Goal: Task Accomplishment & Management: Manage account settings

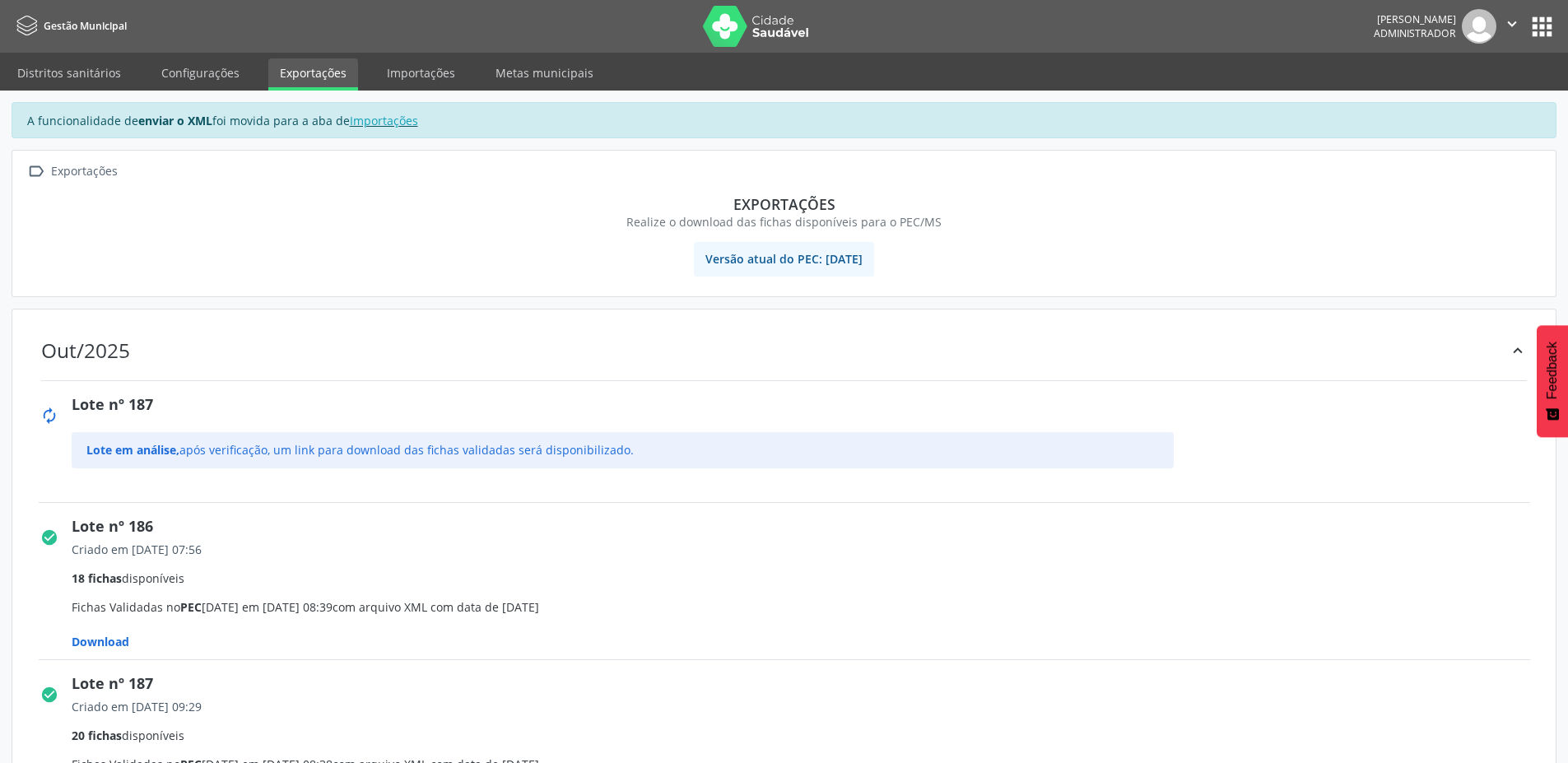
scroll to position [99, 0]
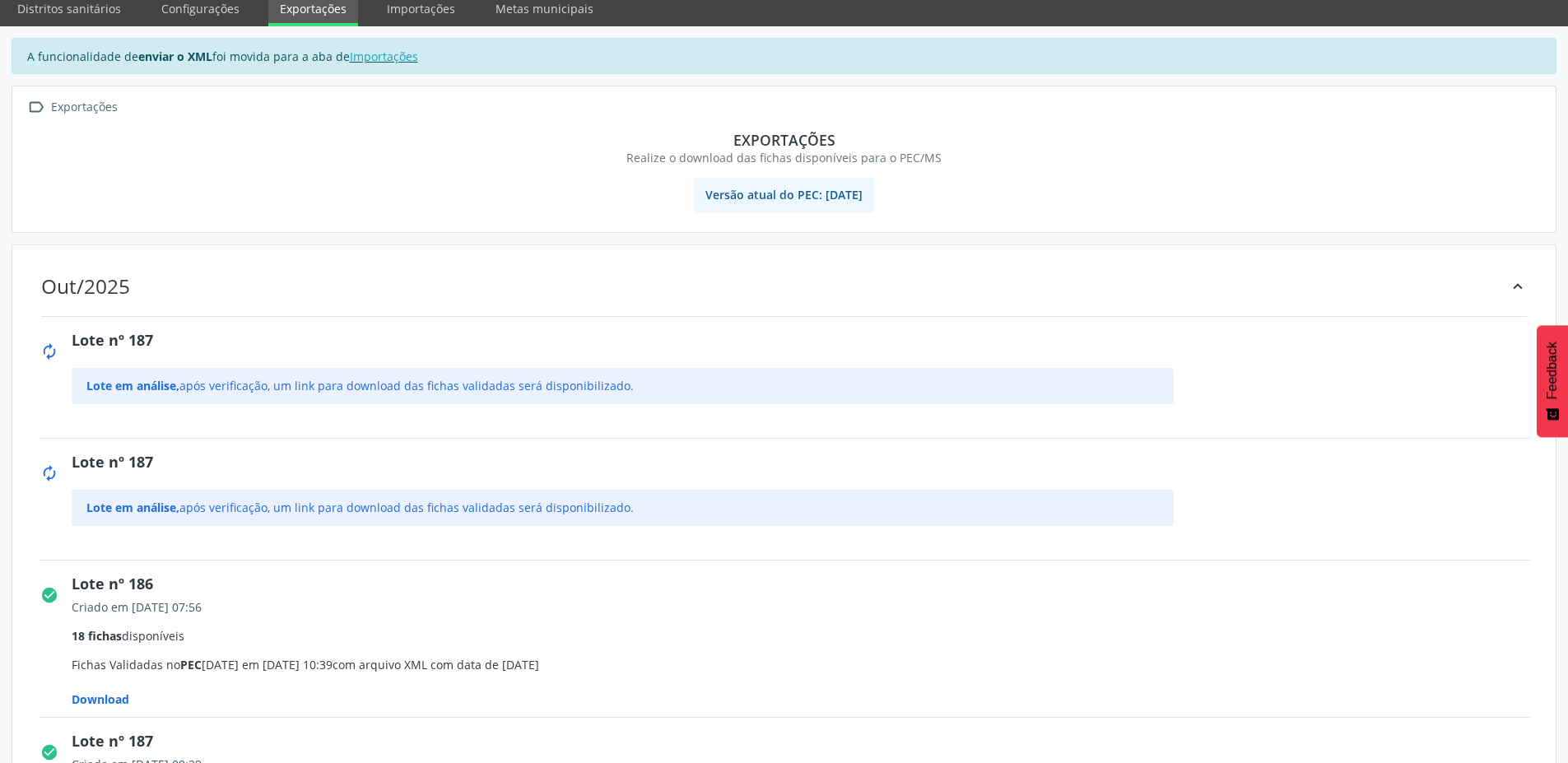
scroll to position [61, 0]
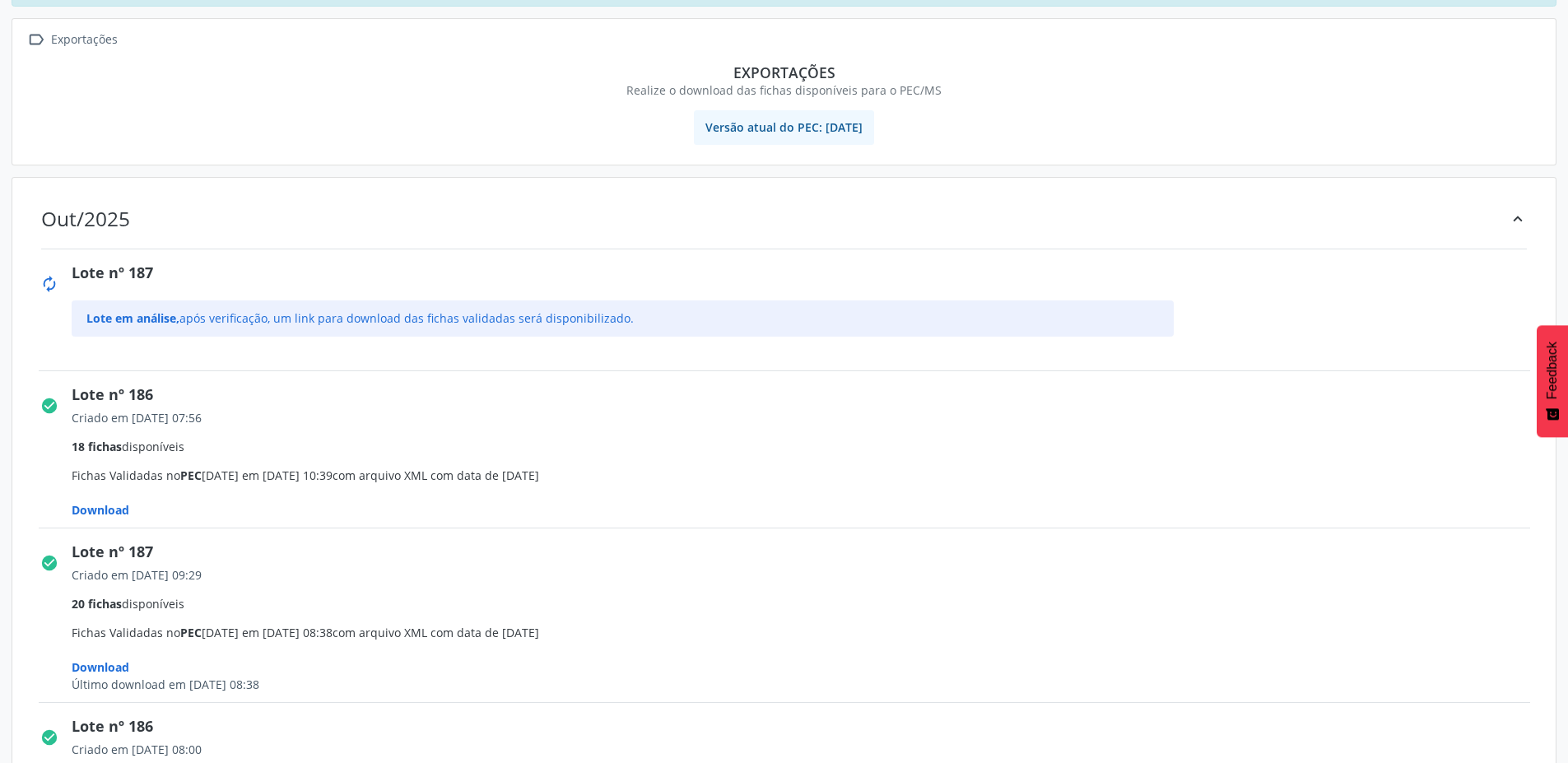
scroll to position [131, 0]
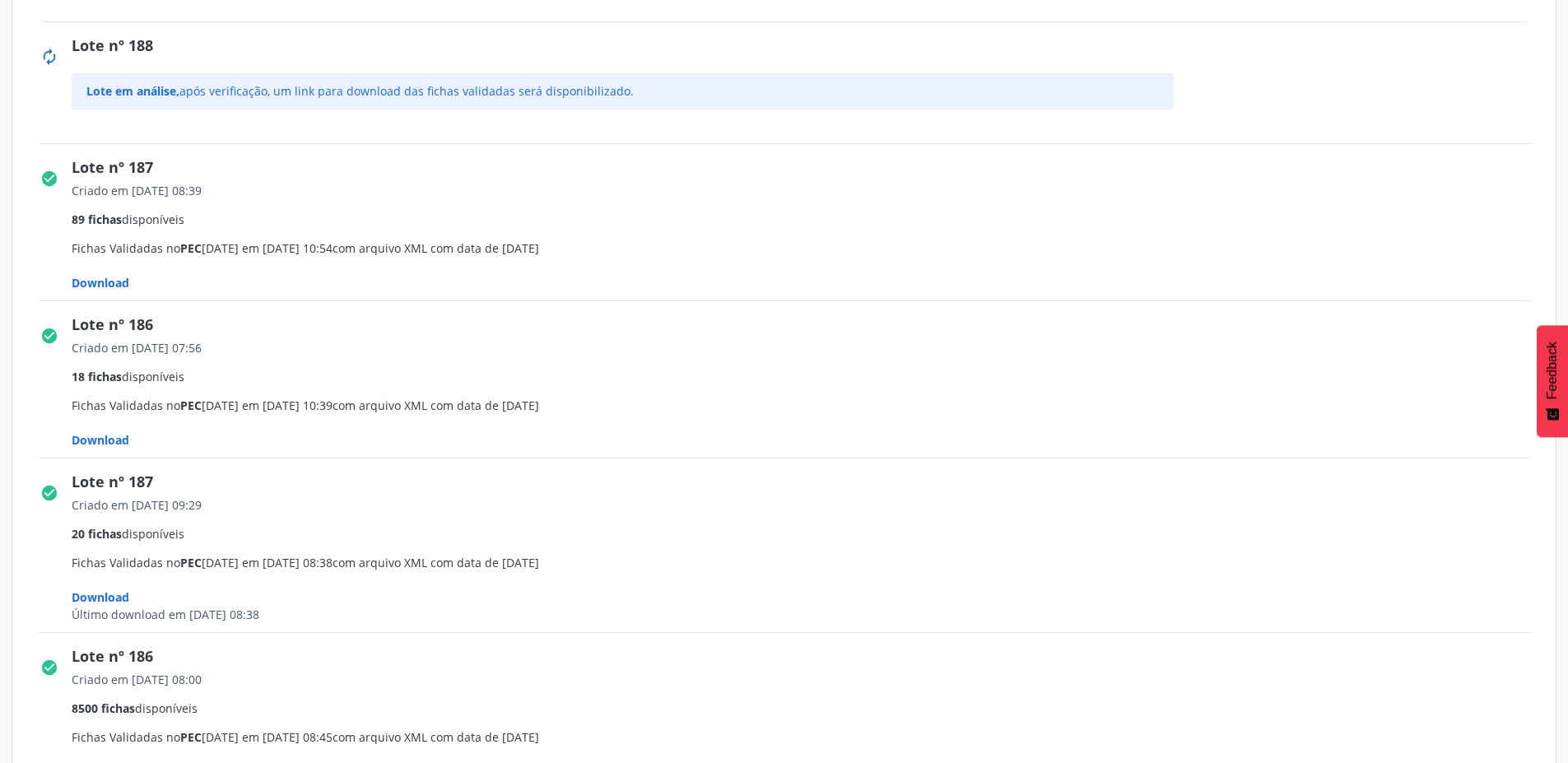
scroll to position [296, 0]
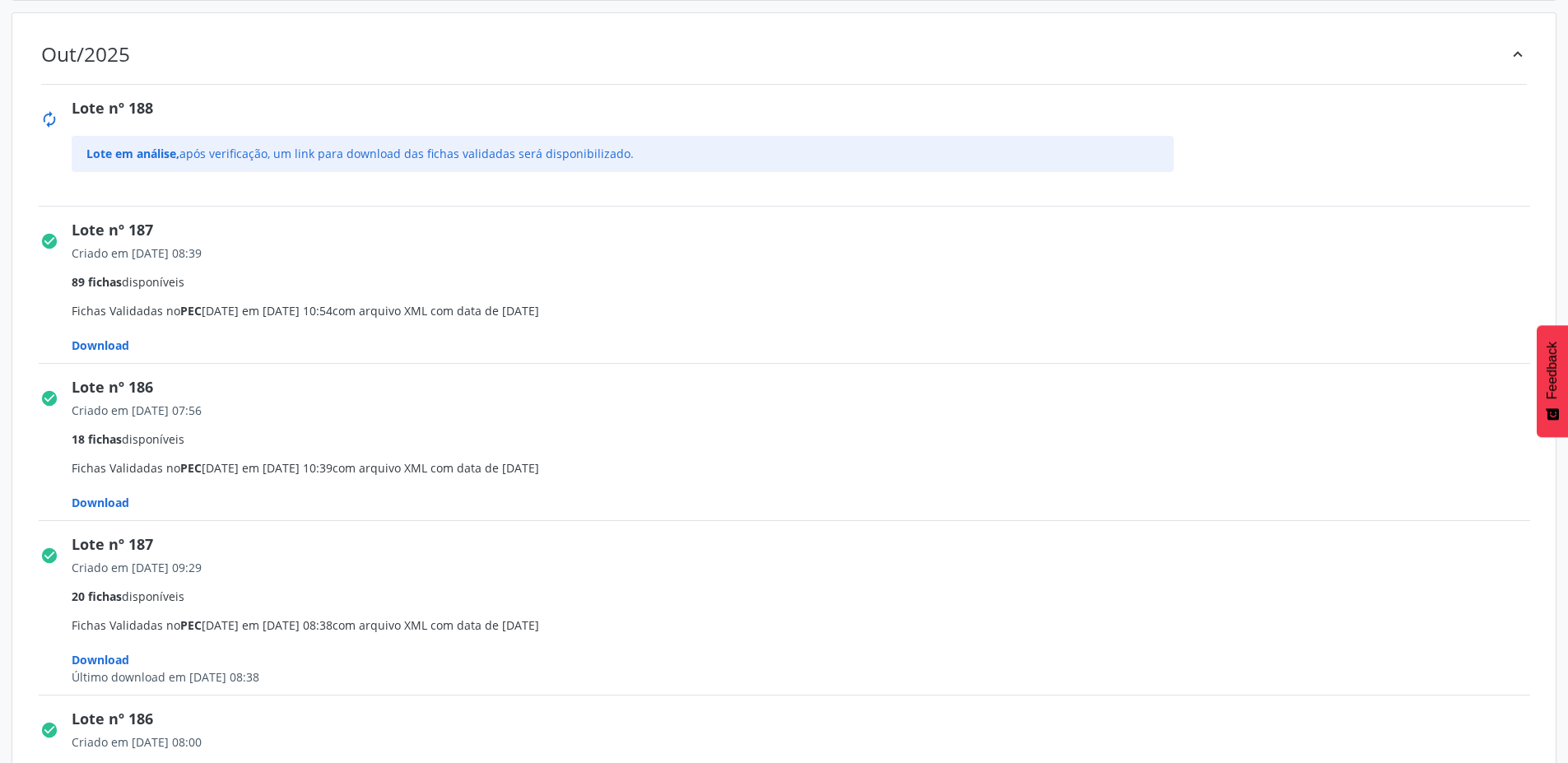
drag, startPoint x: 183, startPoint y: 450, endPoint x: 62, endPoint y: 439, distance: 121.5
click at [62, 439] on div "check_circle Lote nº 186 Criado em 15/10/2025 07:56 18 fichas disponíveis Ficha…" at bounding box center [784, 442] width 1514 height 145
drag, startPoint x: 196, startPoint y: 295, endPoint x: 85, endPoint y: 293, distance: 111.0
click at [85, 293] on div "Criado em 15/10/2025 08:39 89 fichas disponíveis Fichas Validadas no PEC 5.3.31…" at bounding box center [806, 299] width 1470 height 116
drag, startPoint x: 176, startPoint y: 123, endPoint x: 72, endPoint y: 100, distance: 106.5
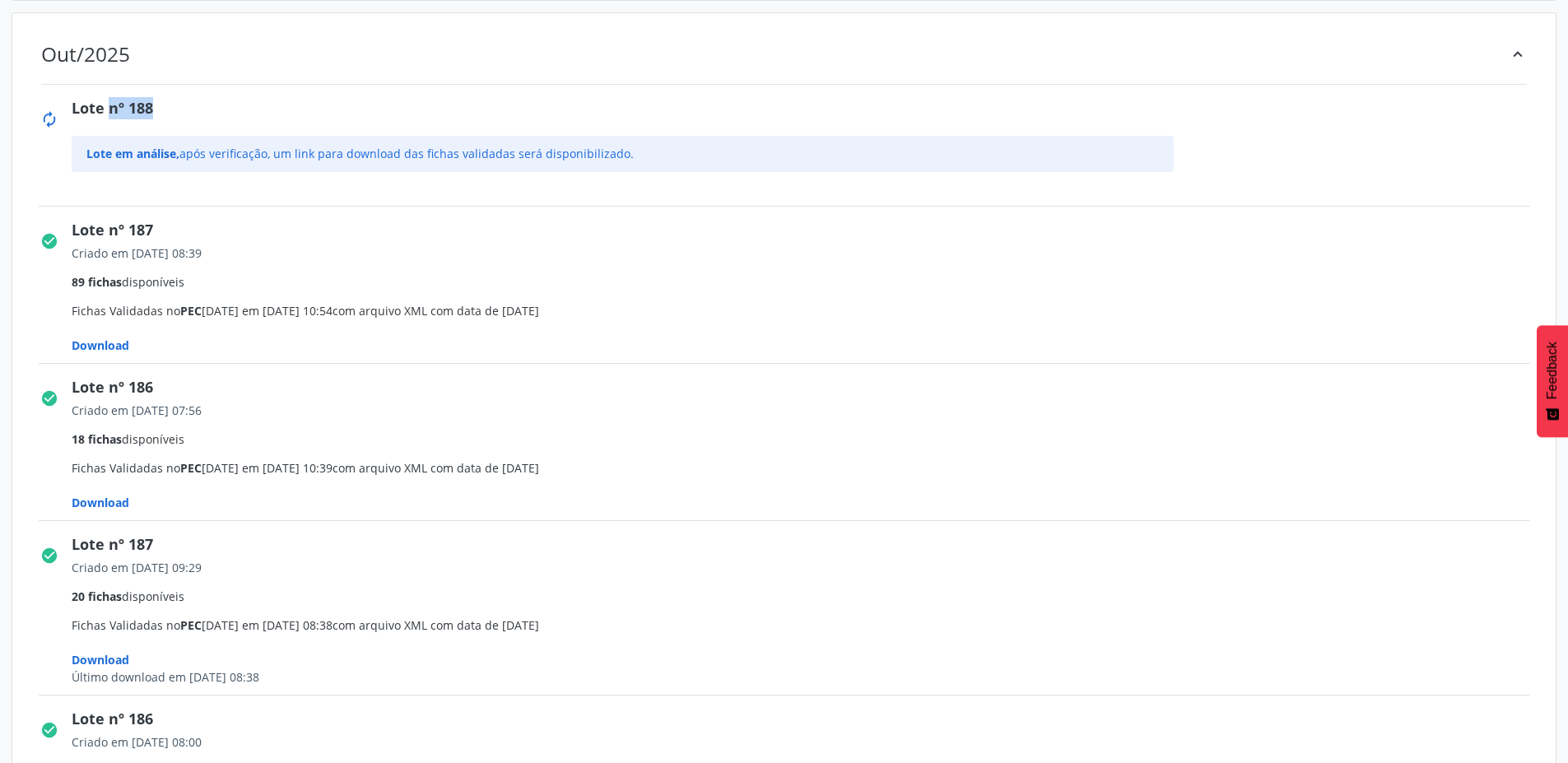
click at [72, 100] on div "Lote nº 188 Lote em análise, após verificação, um link para download das fichas…" at bounding box center [806, 148] width 1470 height 103
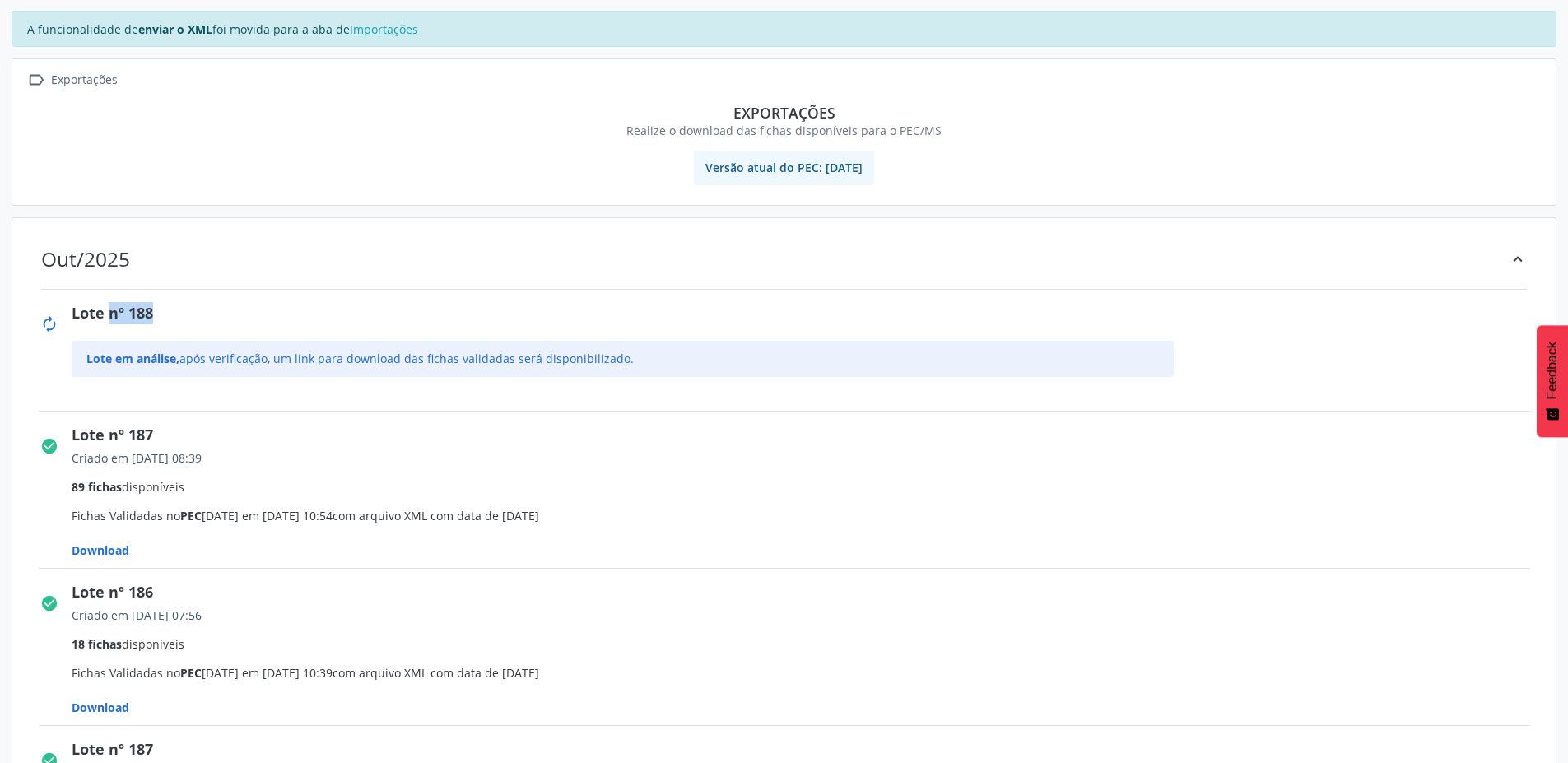
scroll to position [0, 0]
